Goal: Task Accomplishment & Management: Use online tool/utility

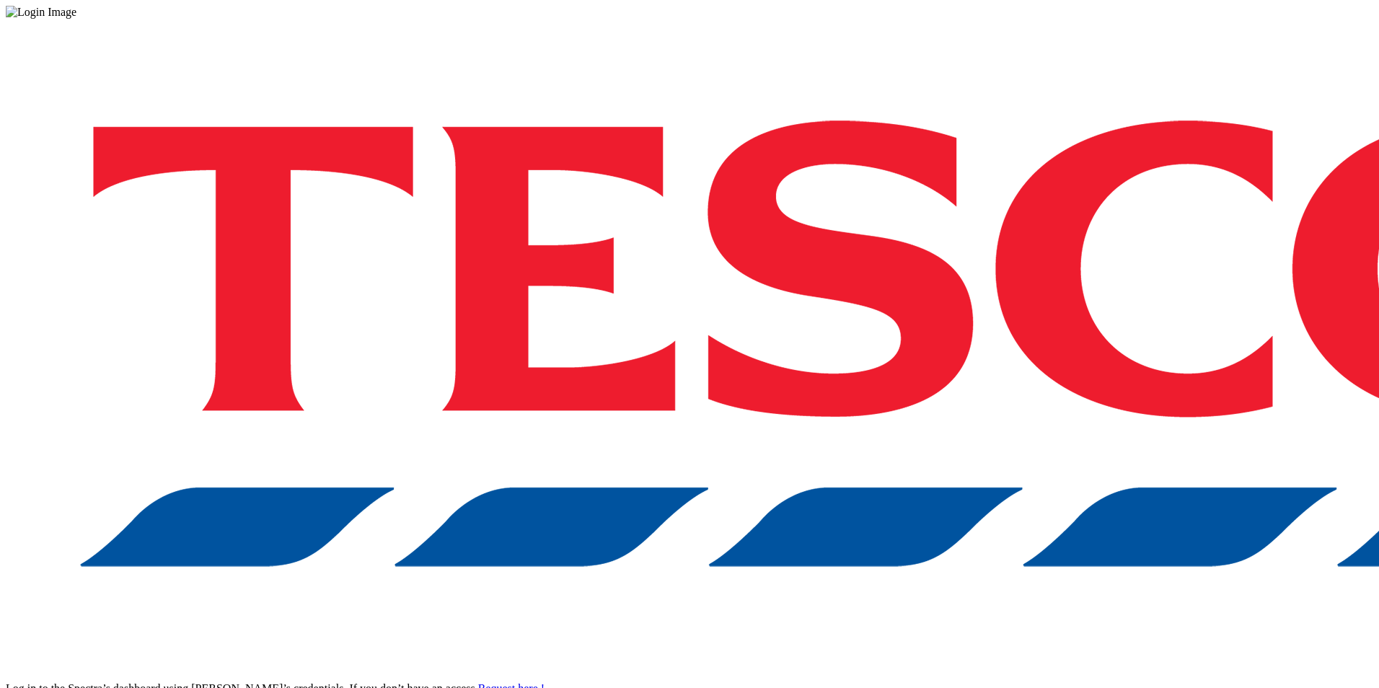
drag, startPoint x: 1006, startPoint y: 388, endPoint x: 1011, endPoint y: 395, distance: 8.4
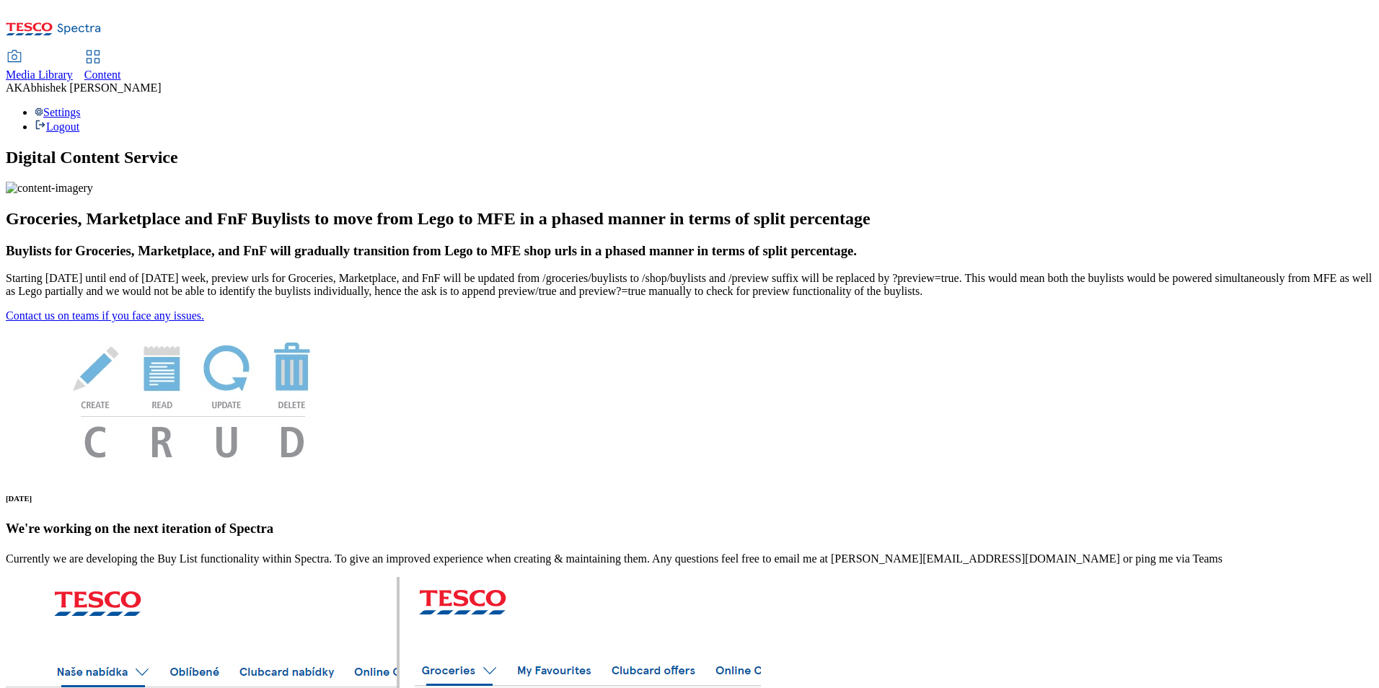
click at [121, 69] on span "Content" at bounding box center [102, 75] width 37 height 12
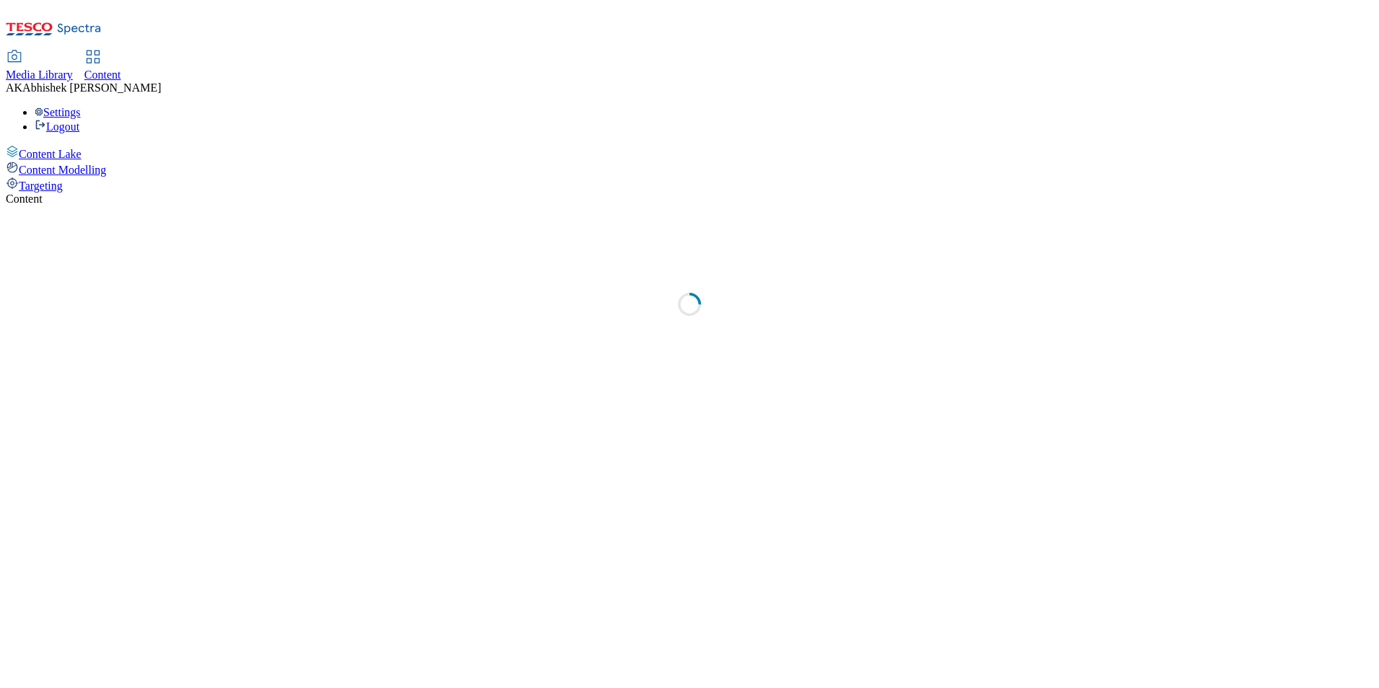
select select "ghs-uk"
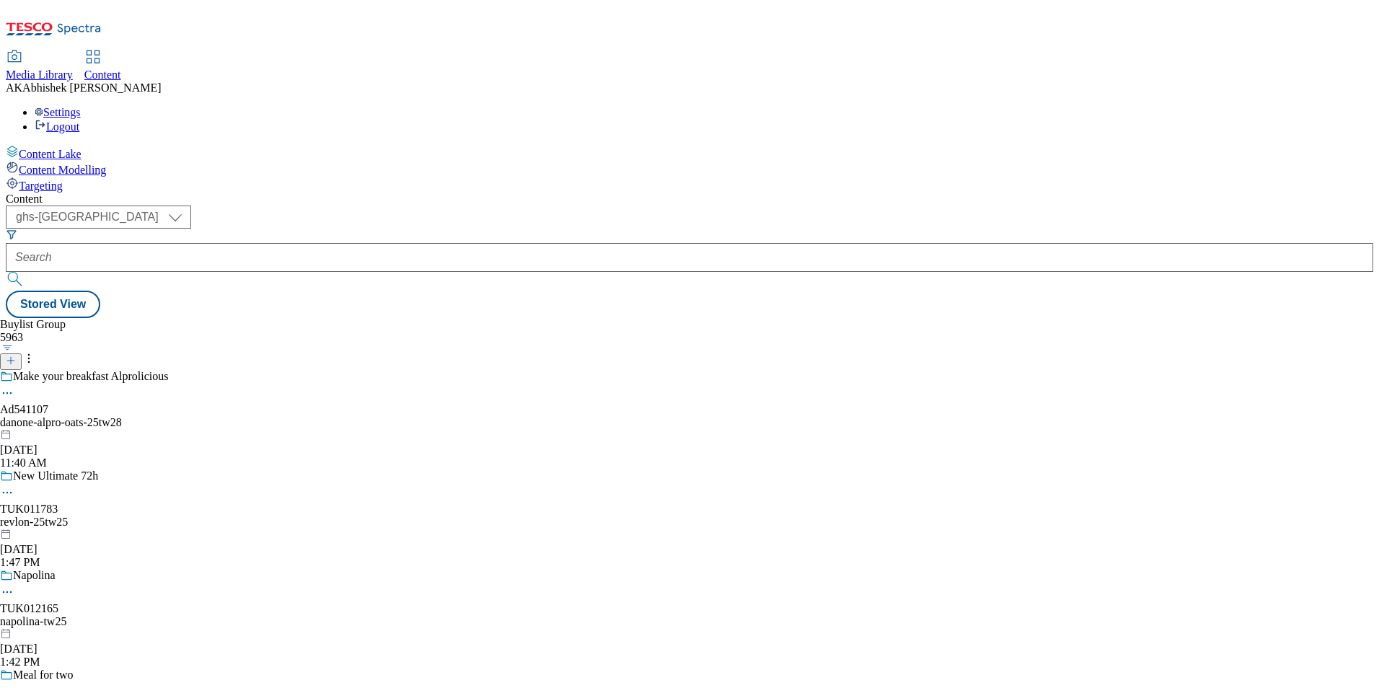
click at [14, 386] on icon at bounding box center [7, 393] width 14 height 14
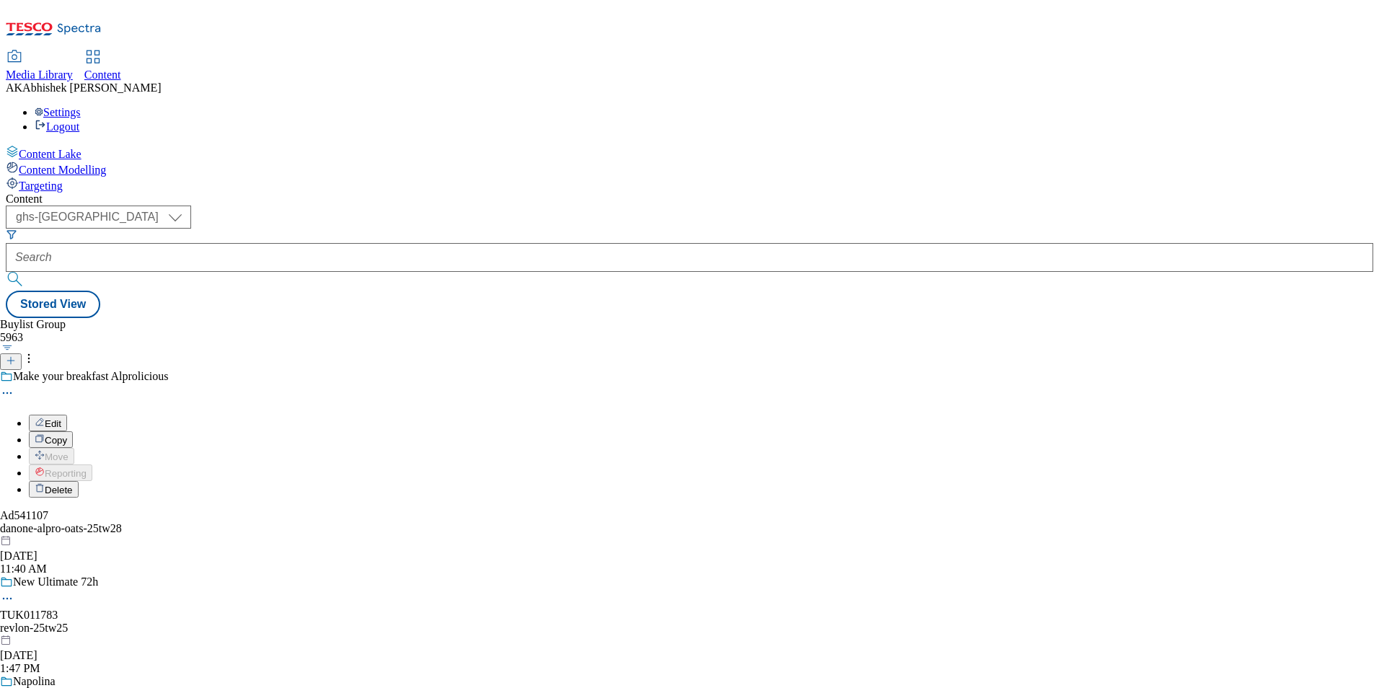
click at [67, 415] on button "Edit" at bounding box center [48, 423] width 38 height 17
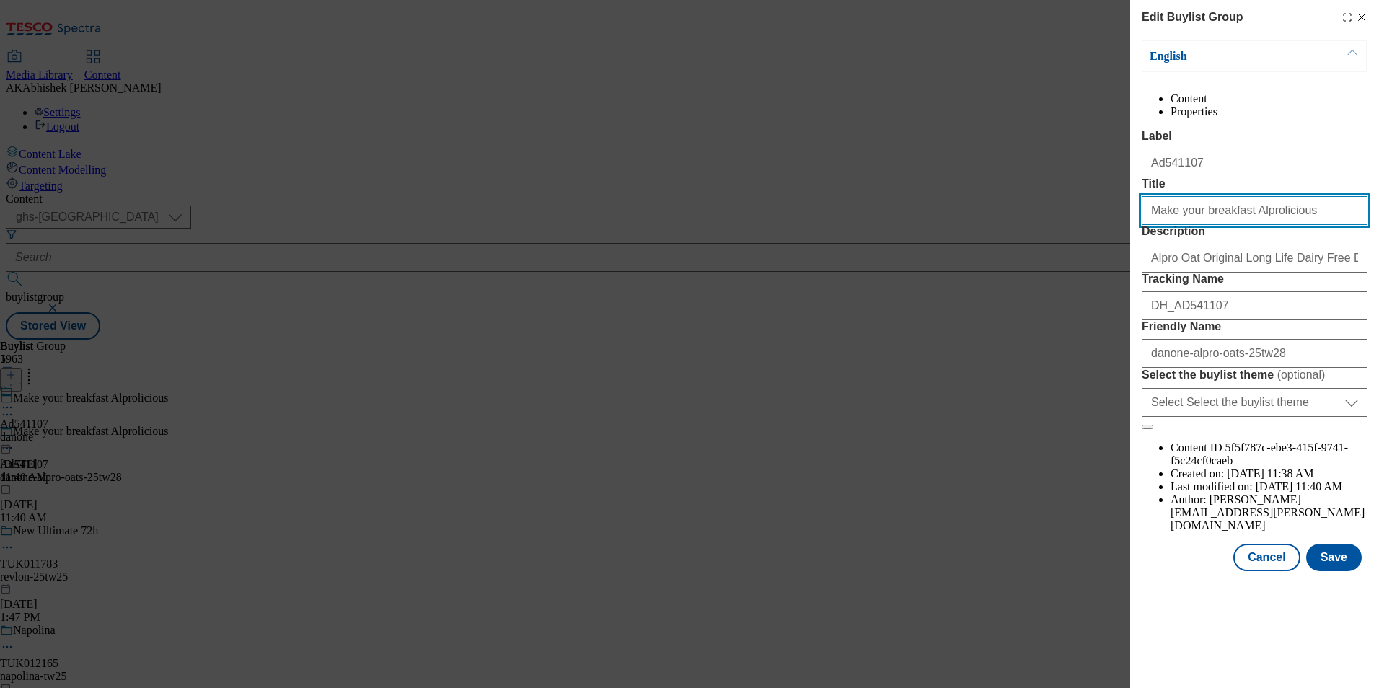
drag, startPoint x: 1306, startPoint y: 269, endPoint x: 1034, endPoint y: 239, distance: 273.7
click at [1034, 241] on div "Edit Buylist Group English Content Properties Label Ad541107 Title Make your br…" at bounding box center [689, 344] width 1379 height 688
click at [1334, 571] on button "Save" at bounding box center [1335, 557] width 56 height 27
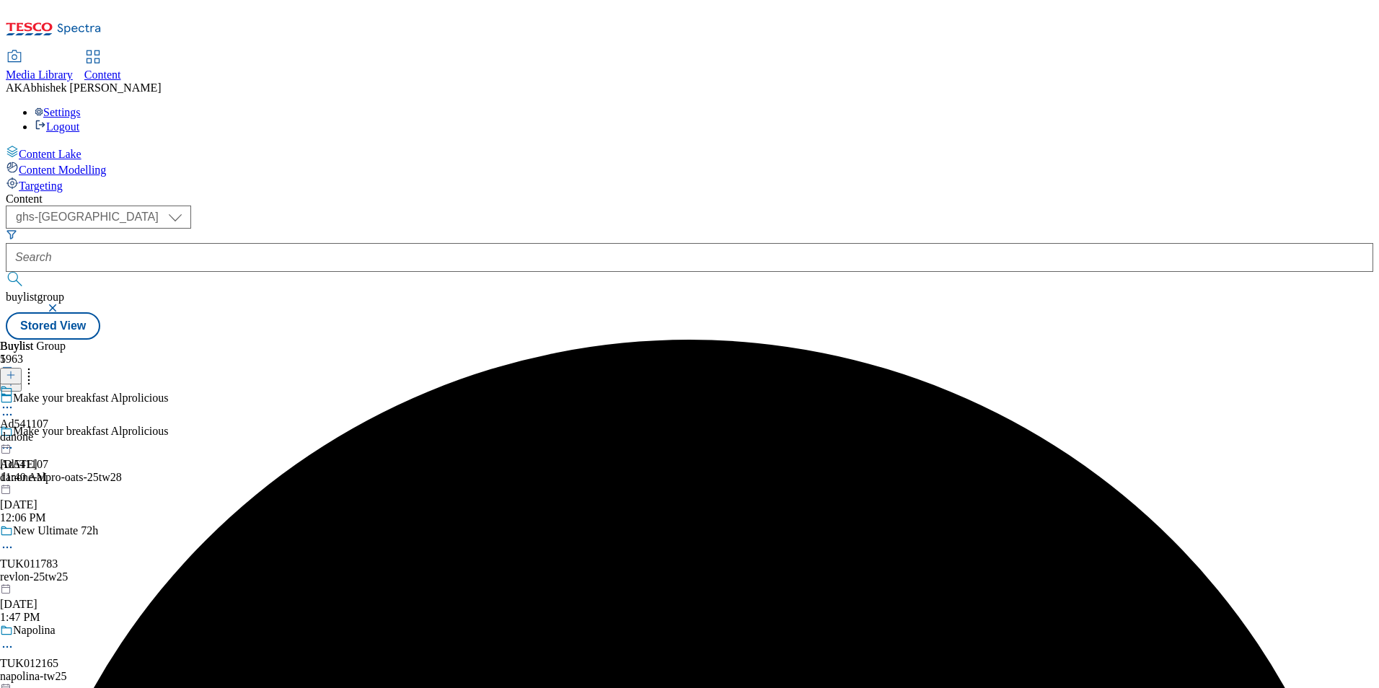
click at [14, 400] on icon at bounding box center [7, 407] width 14 height 14
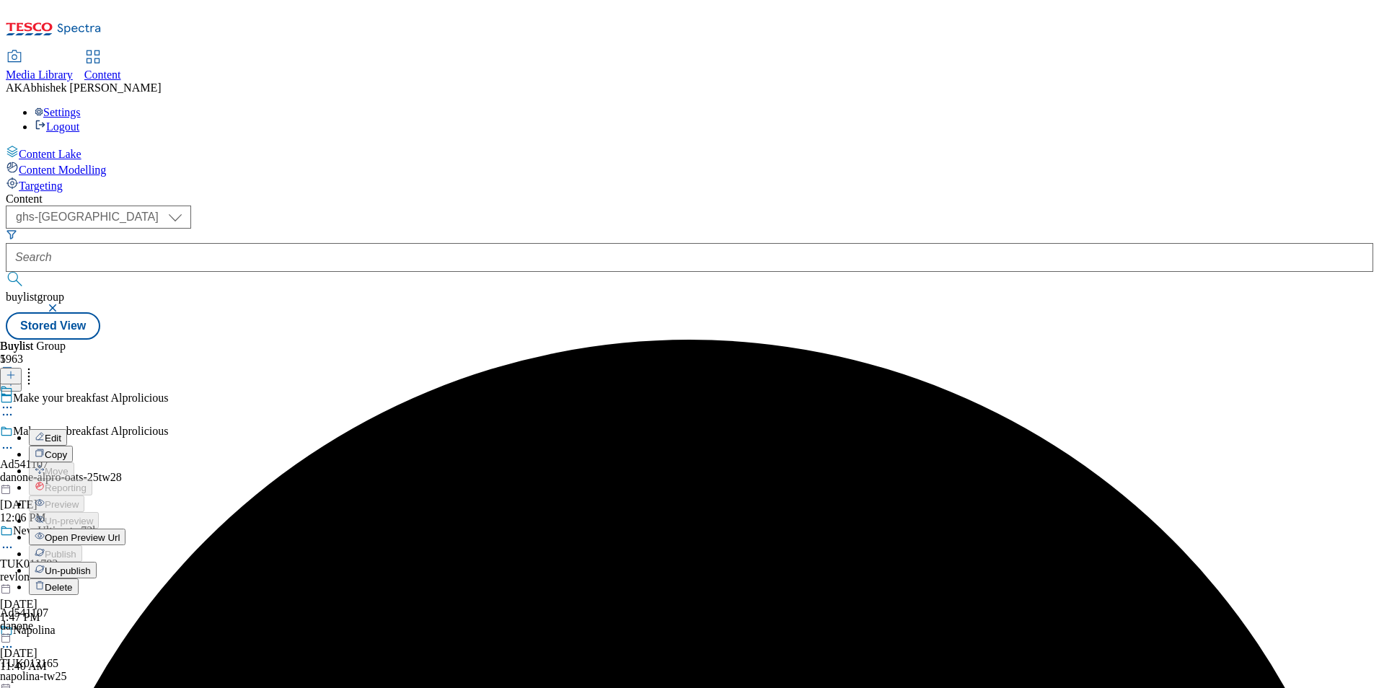
click at [67, 429] on button "Edit" at bounding box center [48, 437] width 38 height 17
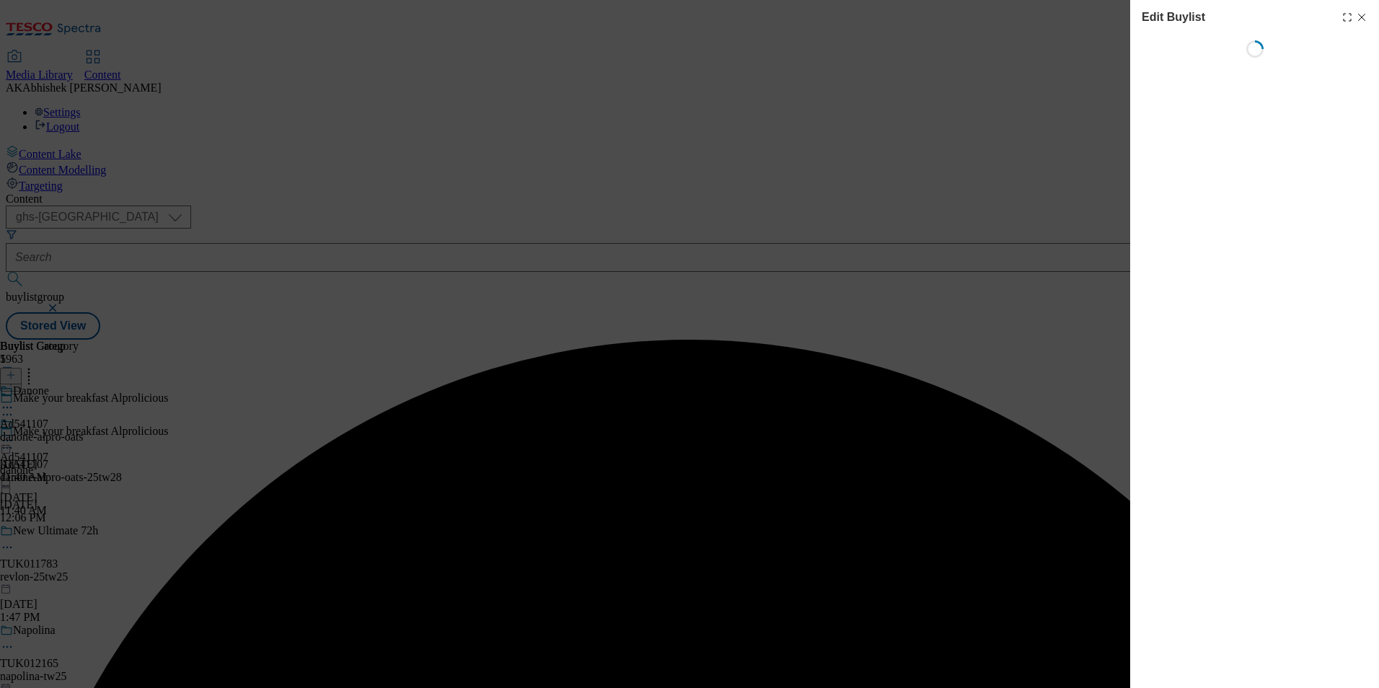
select select "tactical"
select select "supplier funded short term 1-3 weeks"
select select "dunnhumby"
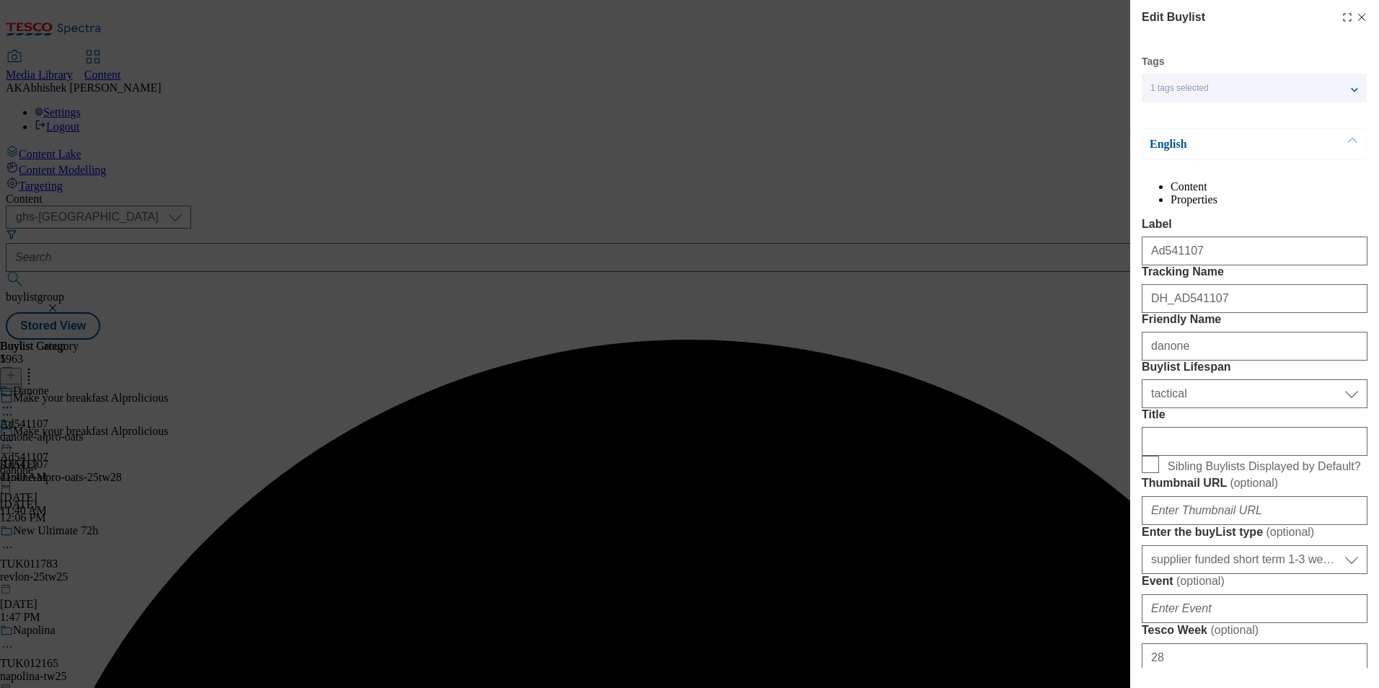
select select "Banner"
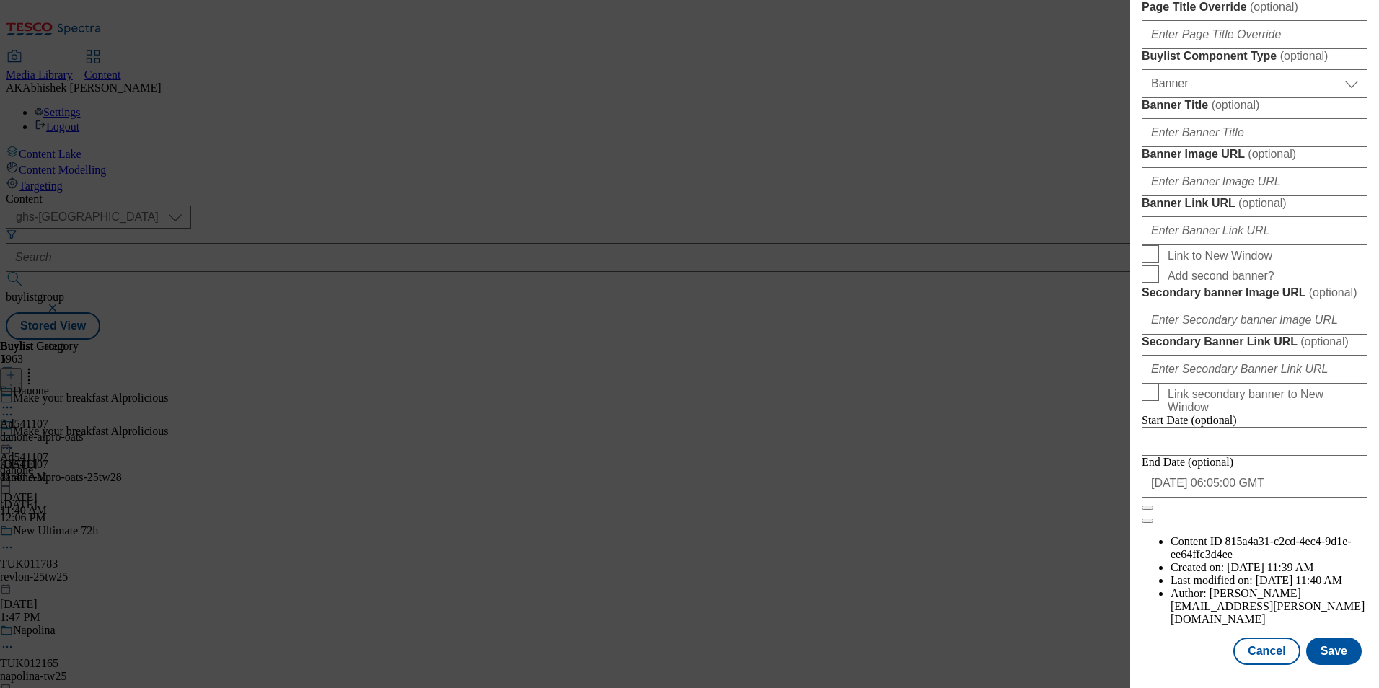
scroll to position [1410, 0]
click at [1329, 643] on button "Save" at bounding box center [1335, 651] width 56 height 27
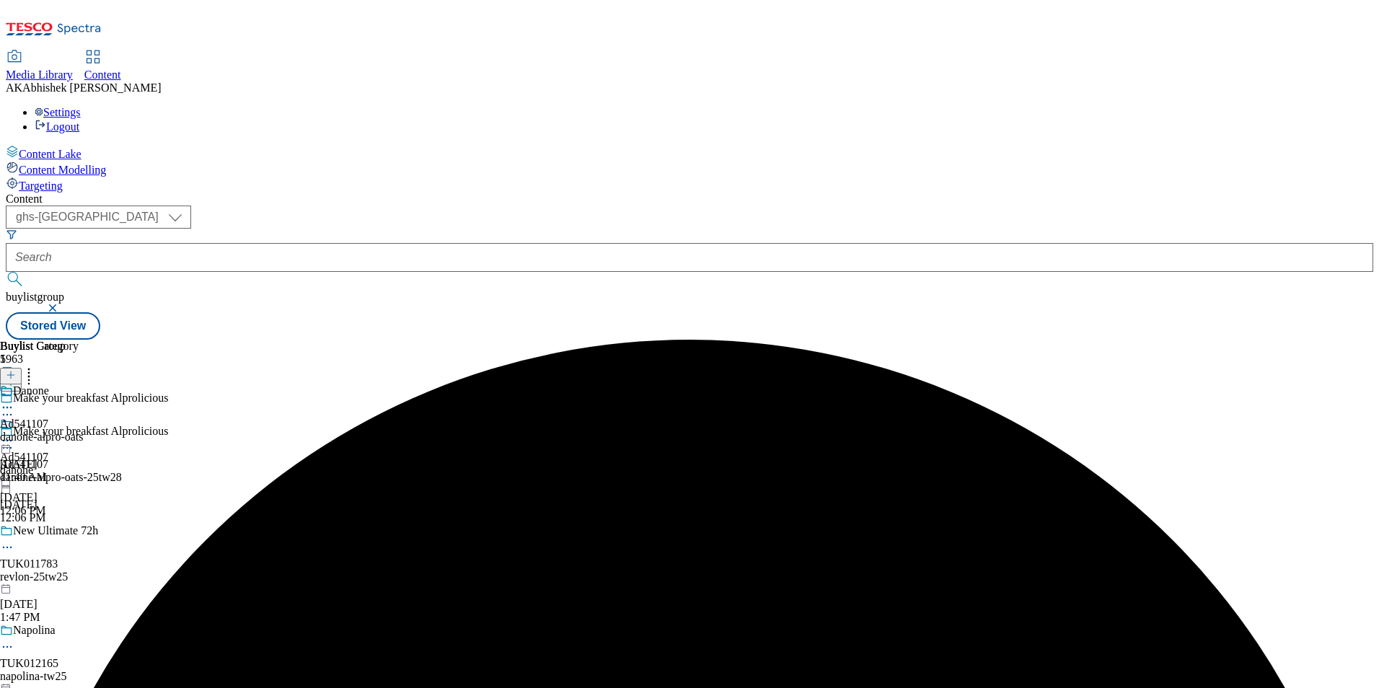
click at [14, 400] on icon at bounding box center [7, 407] width 14 height 14
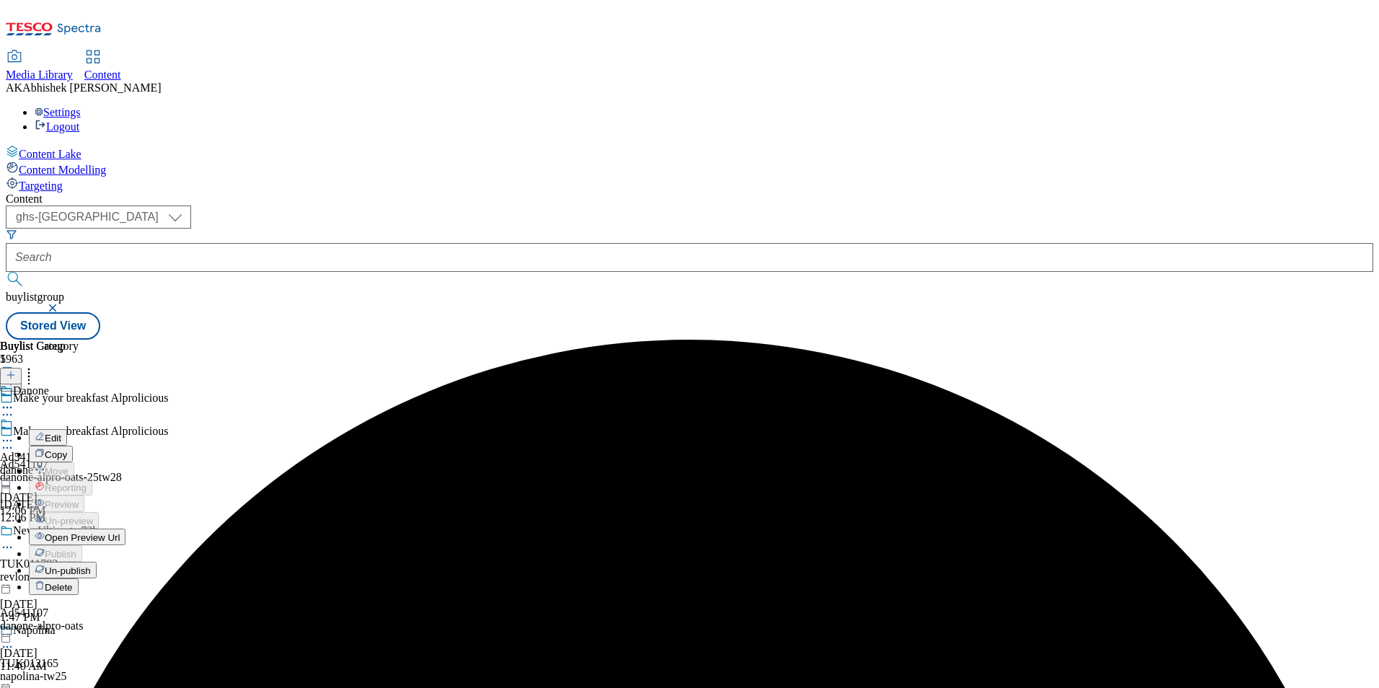
click at [67, 429] on button "Edit" at bounding box center [48, 437] width 38 height 17
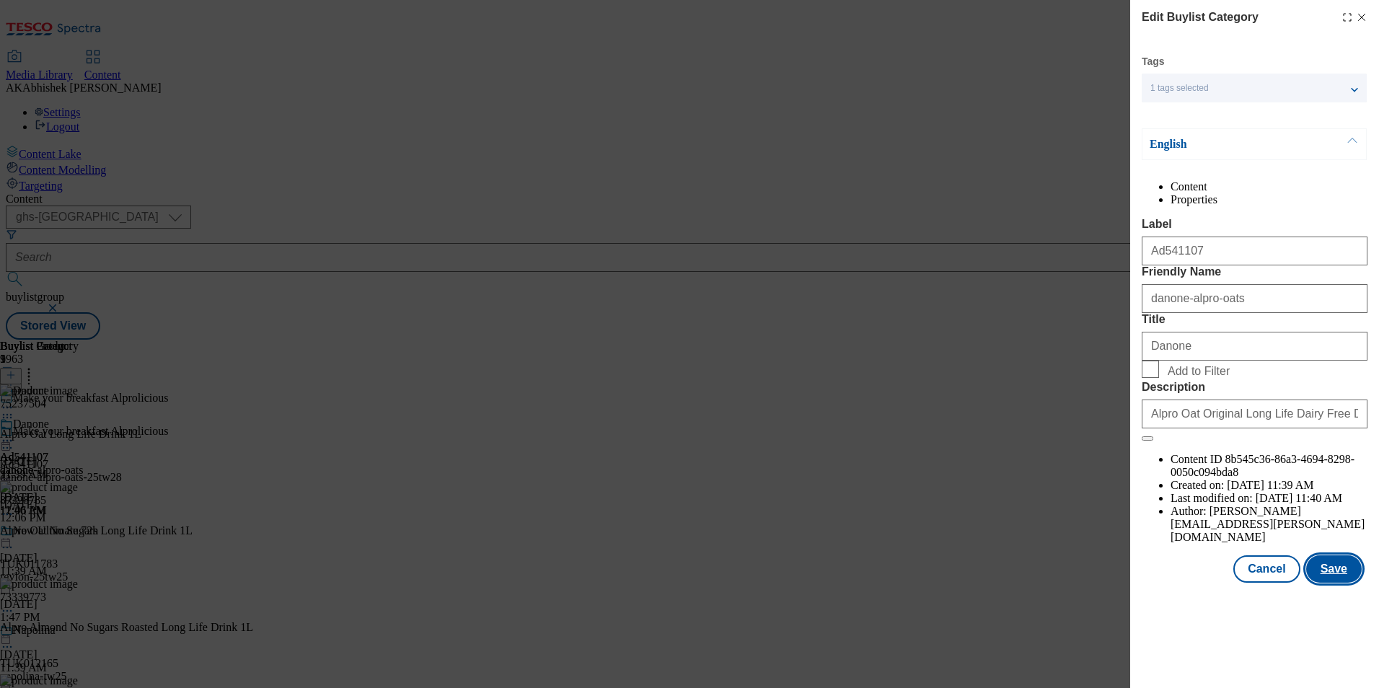
click at [1351, 583] on button "Save" at bounding box center [1335, 569] width 56 height 27
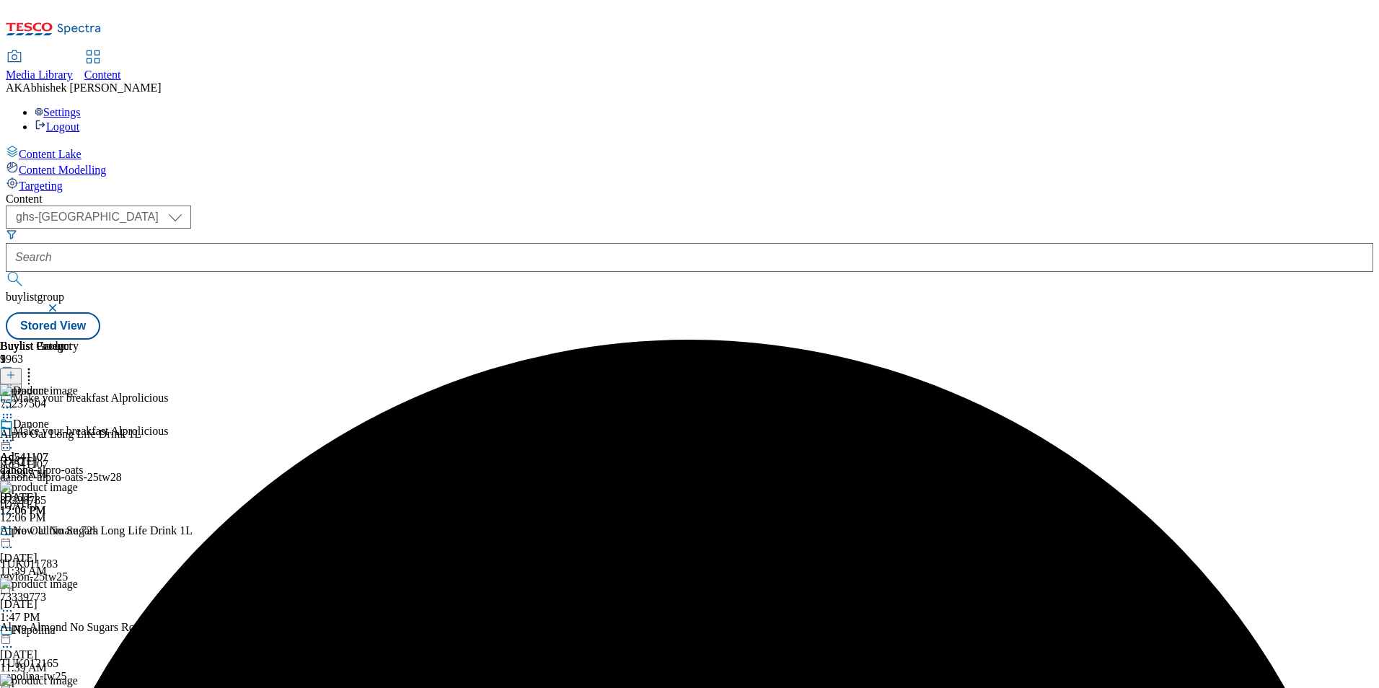
click at [14, 434] on icon at bounding box center [7, 441] width 14 height 14
click at [79, 532] on span "Preview" at bounding box center [62, 537] width 34 height 11
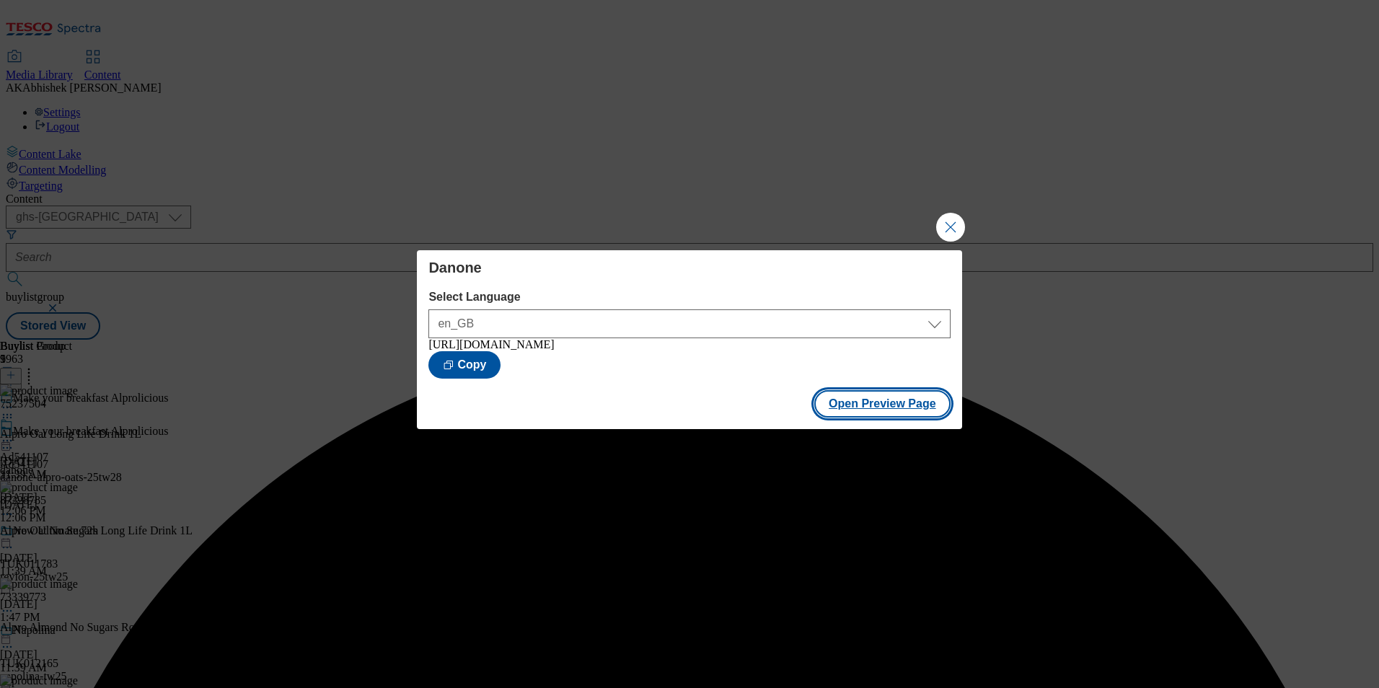
click at [886, 412] on button "Open Preview Page" at bounding box center [883, 403] width 136 height 27
click at [947, 225] on button "Close Modal" at bounding box center [950, 227] width 29 height 29
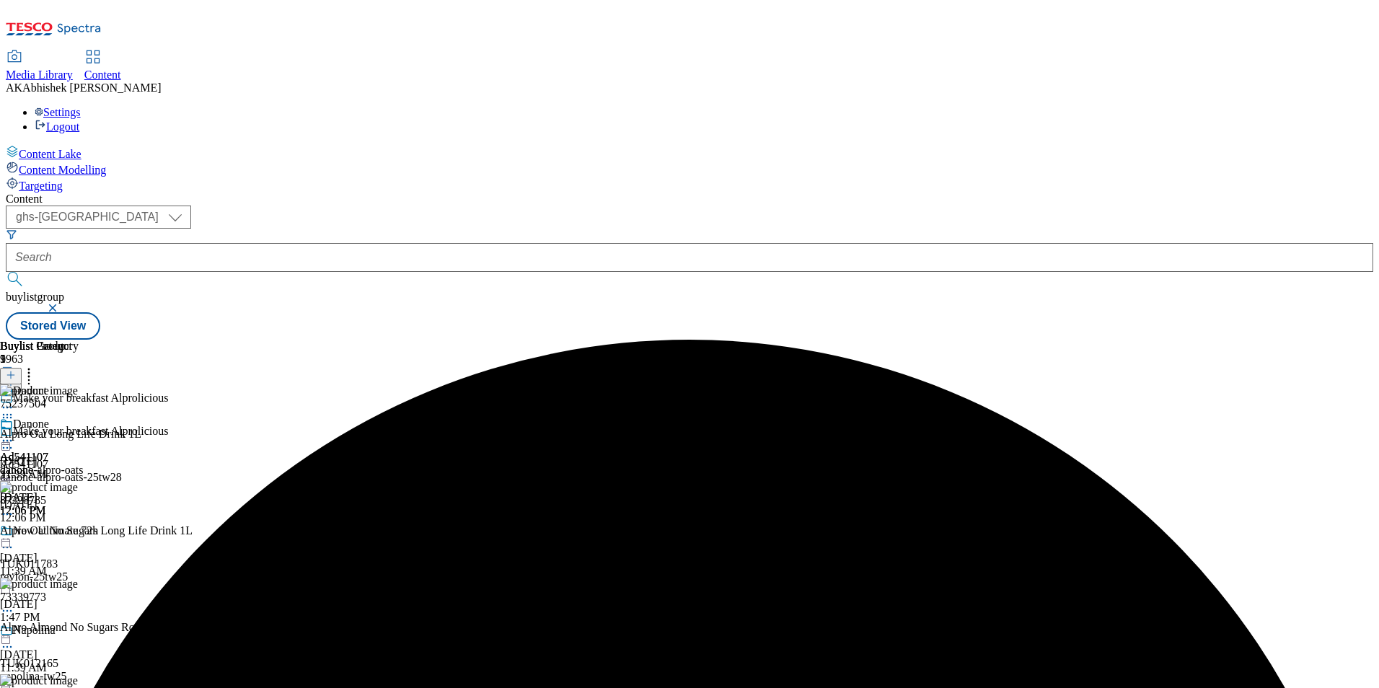
click at [9, 440] on circle at bounding box center [7, 441] width 2 height 2
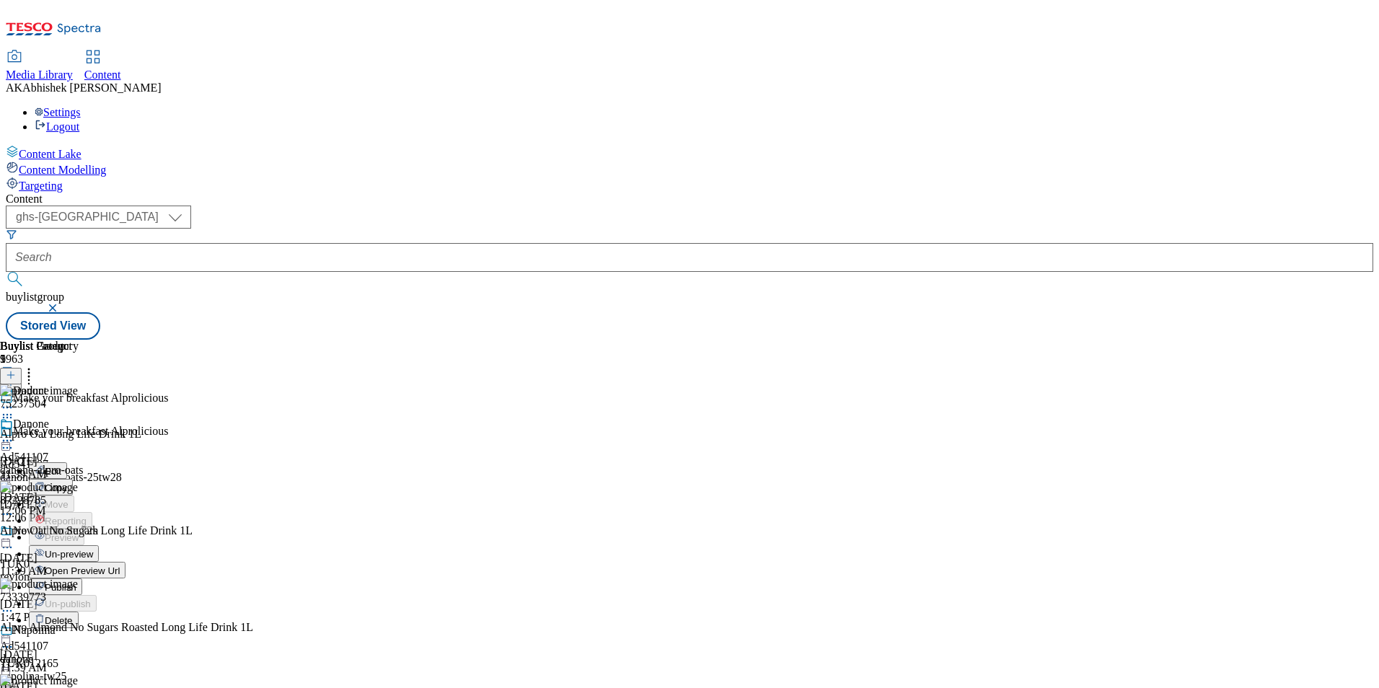
click at [76, 582] on span "Publish" at bounding box center [61, 587] width 32 height 11
